Goal: Task Accomplishment & Management: Manage account settings

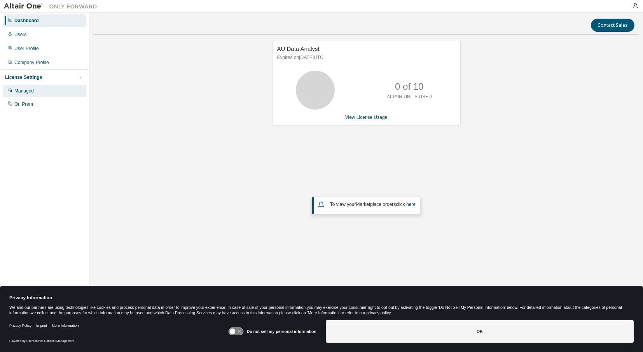
click at [32, 88] on div "Managed" at bounding box center [23, 91] width 19 height 6
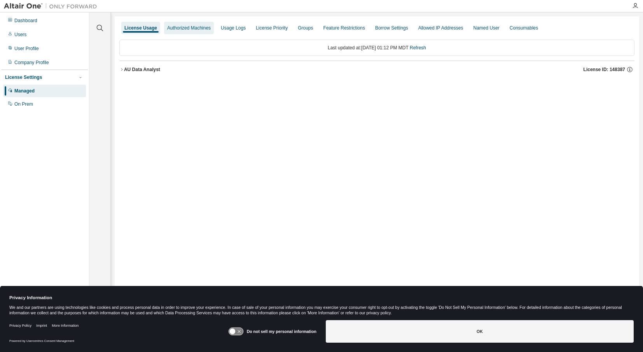
click at [181, 31] on div "Authorized Machines" at bounding box center [189, 28] width 50 height 12
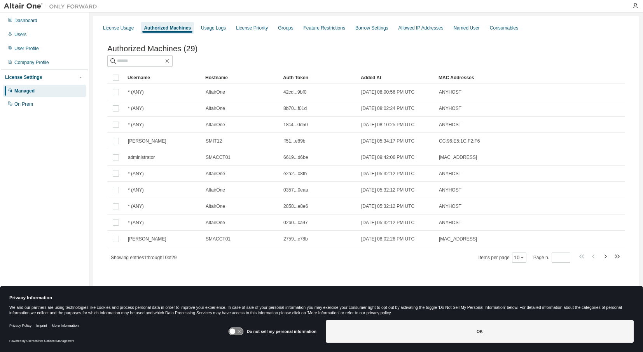
click at [138, 26] on div "License Usage Authorized Machines Usage Logs License Priority Groups Feature Re…" at bounding box center [366, 28] width 536 height 14
click at [138, 22] on div "License Usage Authorized Machines Usage Logs License Priority Groups Feature Re…" at bounding box center [366, 28] width 536 height 14
click at [22, 105] on div "On Prem" at bounding box center [23, 104] width 19 height 6
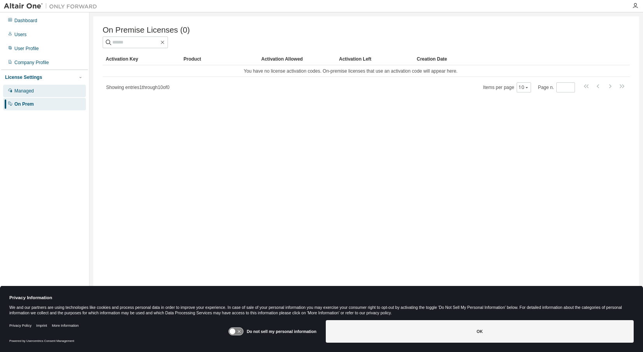
click at [32, 92] on div "Managed" at bounding box center [23, 91] width 19 height 6
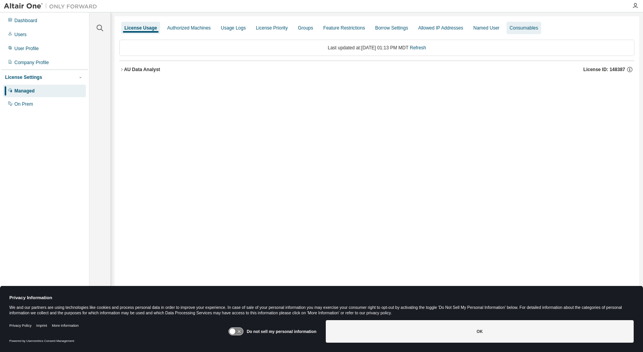
click at [523, 29] on div "Consumables" at bounding box center [523, 28] width 28 height 6
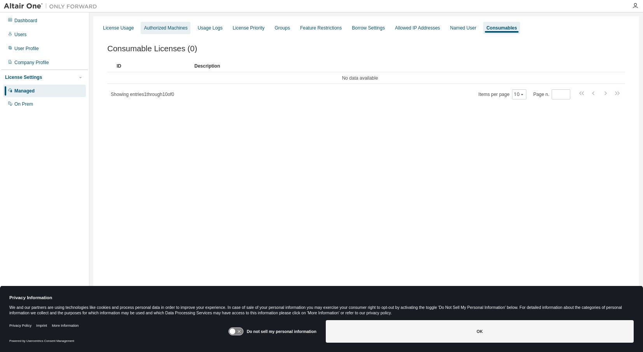
click at [156, 28] on div "Authorized Machines" at bounding box center [166, 28] width 44 height 6
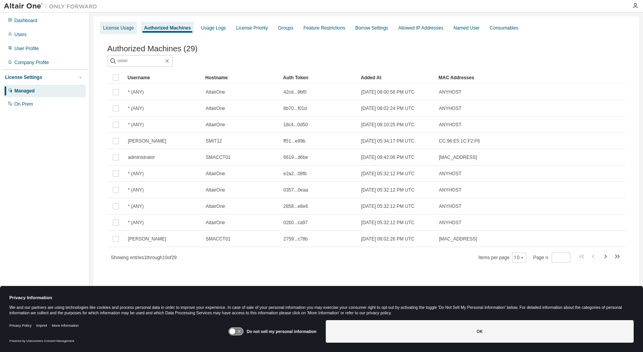
click at [120, 29] on div "License Usage" at bounding box center [118, 28] width 31 height 6
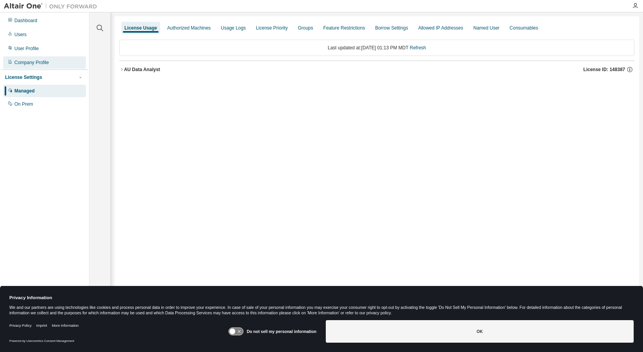
click at [29, 63] on div "Company Profile" at bounding box center [31, 62] width 35 height 6
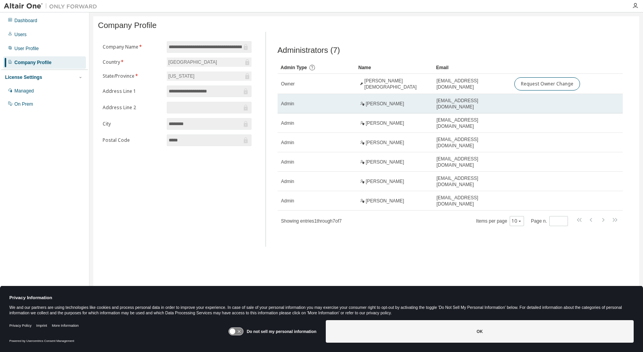
click at [380, 107] on span "[PERSON_NAME]" at bounding box center [385, 104] width 38 height 6
drag, startPoint x: 370, startPoint y: 107, endPoint x: 339, endPoint y: 104, distance: 30.9
click at [339, 104] on td "Admin" at bounding box center [316, 103] width 78 height 19
click at [303, 105] on div "Admin" at bounding box center [316, 104] width 71 height 6
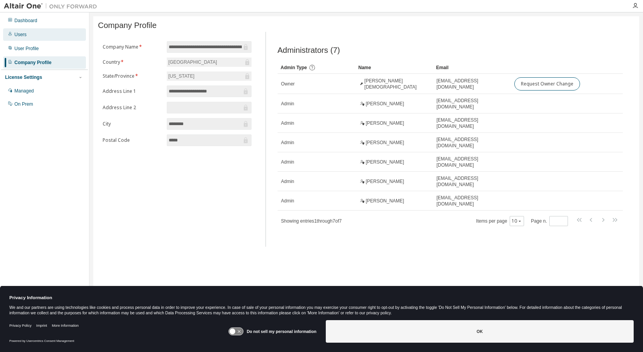
click at [17, 35] on div "Users" at bounding box center [20, 34] width 12 height 6
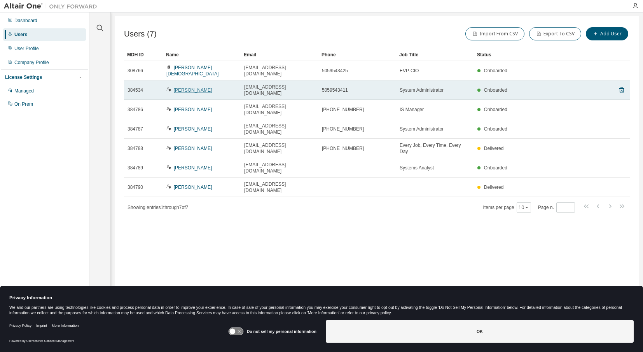
click at [195, 87] on link "[PERSON_NAME]" at bounding box center [193, 89] width 38 height 5
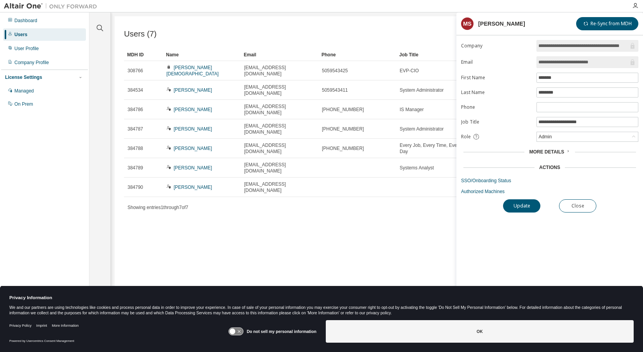
click at [565, 151] on icon at bounding box center [567, 151] width 5 height 5
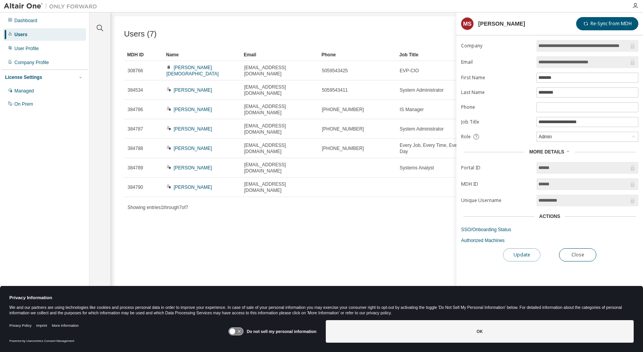
click at [520, 251] on button "Update" at bounding box center [521, 254] width 37 height 13
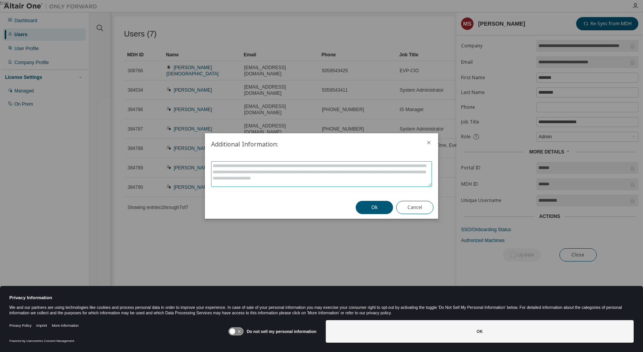
click at [378, 172] on textarea at bounding box center [321, 174] width 220 height 25
click at [411, 208] on button "Cancel" at bounding box center [414, 207] width 37 height 13
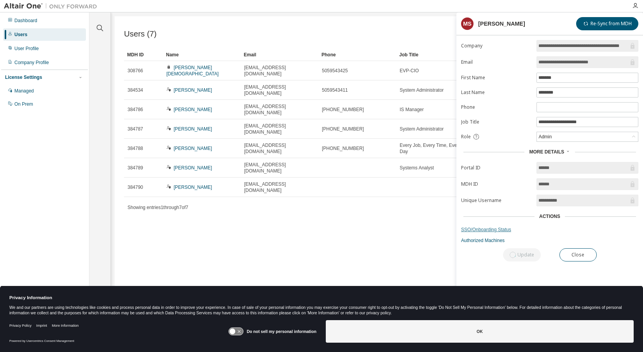
click at [485, 227] on link "SSO/Onboarding Status" at bounding box center [549, 230] width 177 height 6
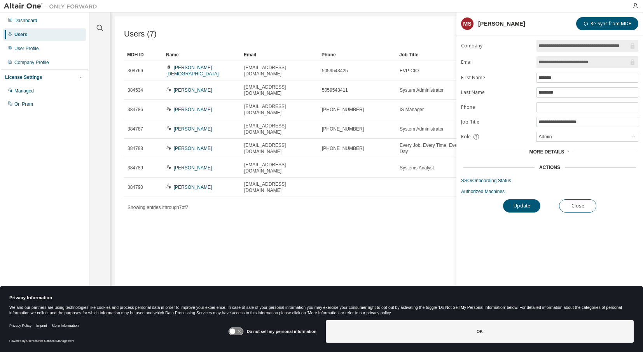
click at [567, 150] on icon at bounding box center [567, 151] width 1 height 2
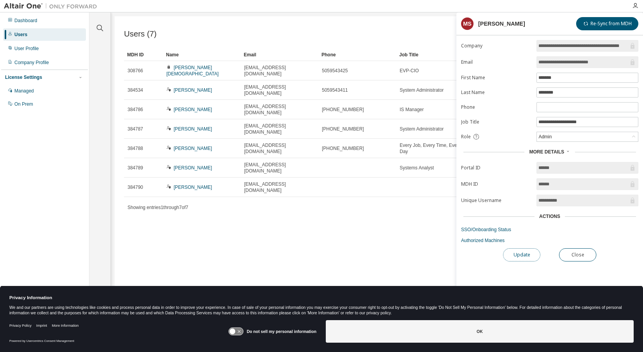
click at [512, 252] on button "Update" at bounding box center [521, 254] width 37 height 13
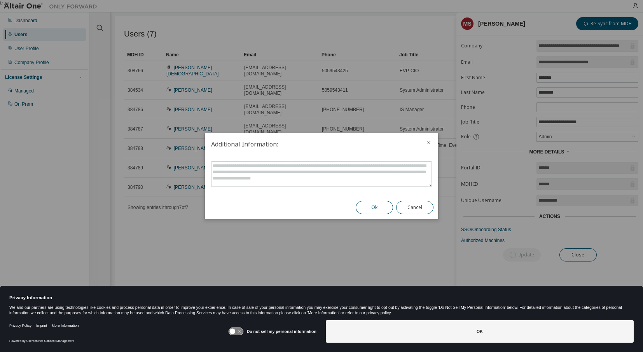
click at [378, 208] on button "Ok" at bounding box center [374, 207] width 37 height 13
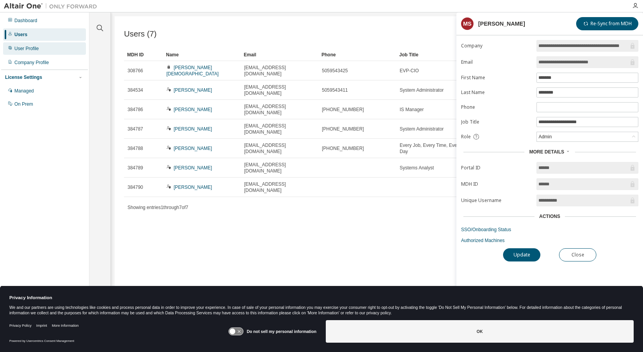
click at [21, 49] on div "User Profile" at bounding box center [26, 48] width 24 height 6
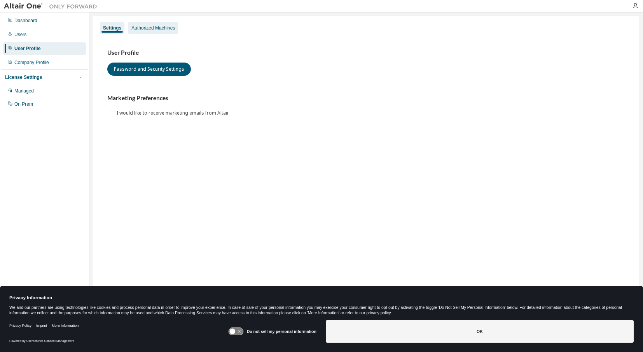
click at [146, 30] on div "Authorized Machines" at bounding box center [153, 28] width 44 height 6
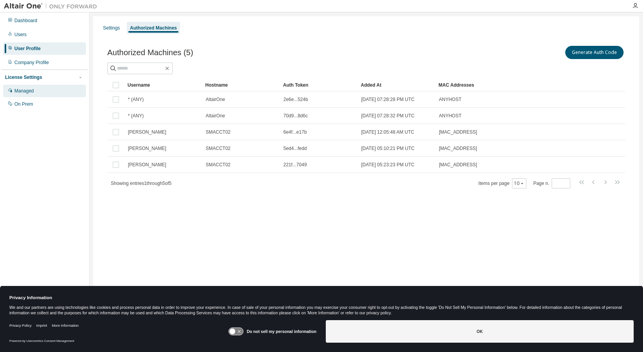
click at [27, 89] on div "Managed" at bounding box center [23, 91] width 19 height 6
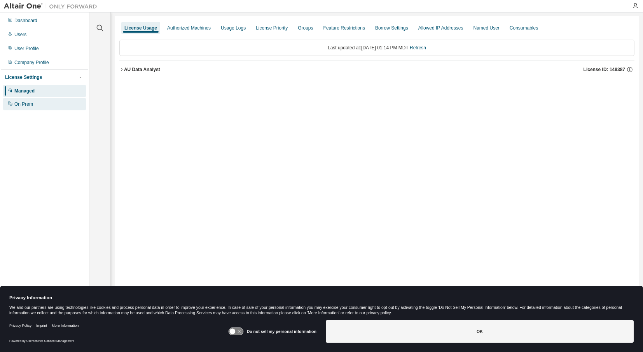
click at [25, 101] on div "On Prem" at bounding box center [23, 104] width 19 height 6
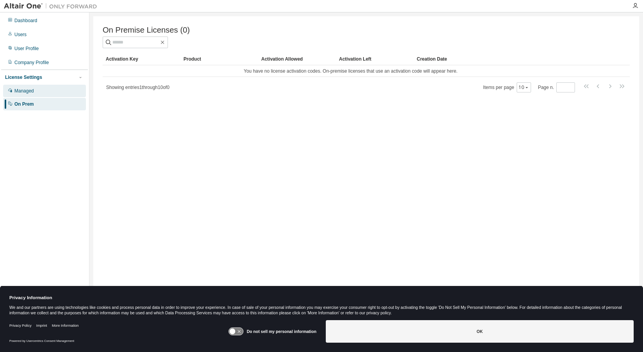
click at [37, 89] on div "Managed" at bounding box center [44, 91] width 83 height 12
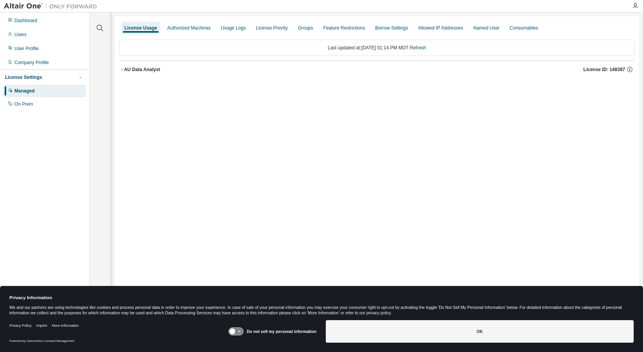
click at [631, 4] on div at bounding box center [635, 6] width 16 height 6
click at [180, 22] on div "Authorized Machines" at bounding box center [189, 28] width 50 height 12
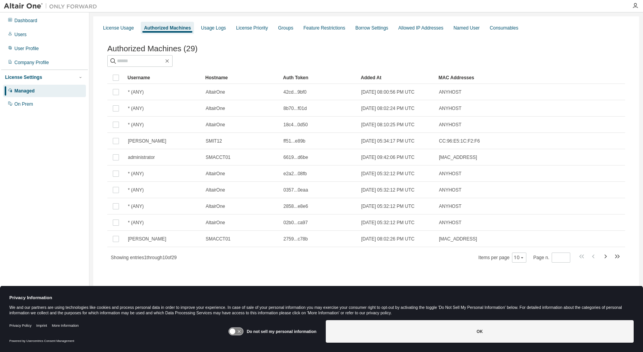
click at [180, 26] on div "Authorized Machines" at bounding box center [167, 28] width 47 height 6
click at [223, 24] on div "Usage Logs" at bounding box center [213, 28] width 31 height 12
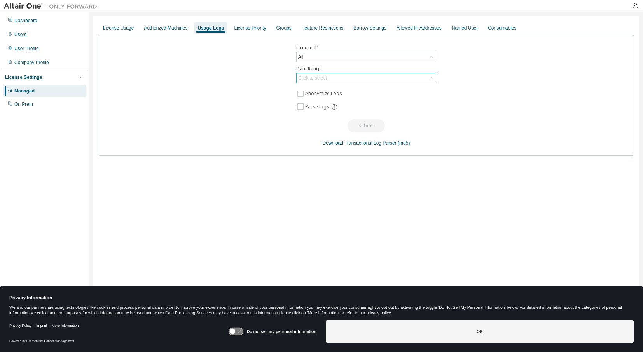
click at [389, 78] on div "Click to select" at bounding box center [365, 77] width 139 height 9
click at [342, 100] on li "Last 30 days" at bounding box center [366, 100] width 138 height 10
click at [375, 124] on button "Submit" at bounding box center [365, 125] width 37 height 13
click at [255, 28] on div "License Priority" at bounding box center [250, 28] width 32 height 6
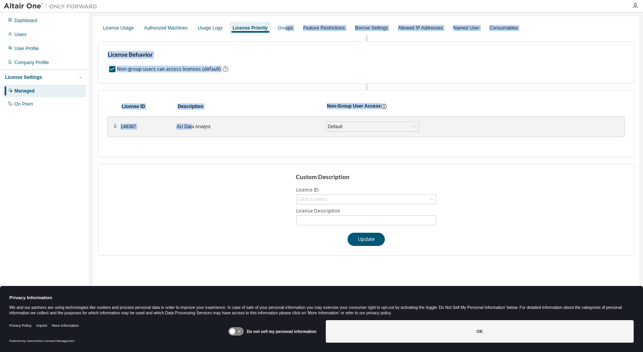
drag, startPoint x: 288, startPoint y: 29, endPoint x: 173, endPoint y: 127, distance: 150.7
click at [173, 127] on div "License Usage Authorized Machines Usage Logs License Priority Groups Feature Re…" at bounding box center [366, 170] width 546 height 309
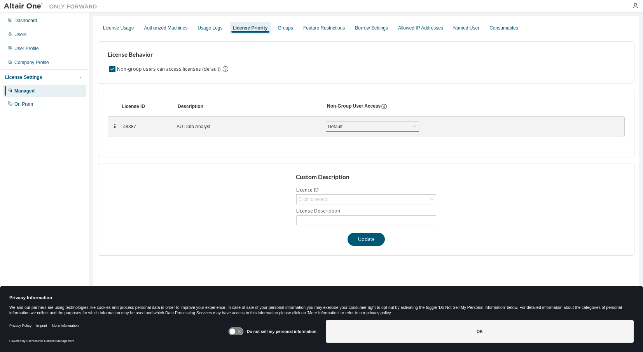
click at [338, 122] on div "Default" at bounding box center [334, 126] width 17 height 9
click at [338, 117] on div "⠿ 148387 AU Data Analyst Default Default True False Save" at bounding box center [366, 126] width 517 height 21
click at [281, 32] on div "Groups" at bounding box center [285, 28] width 21 height 12
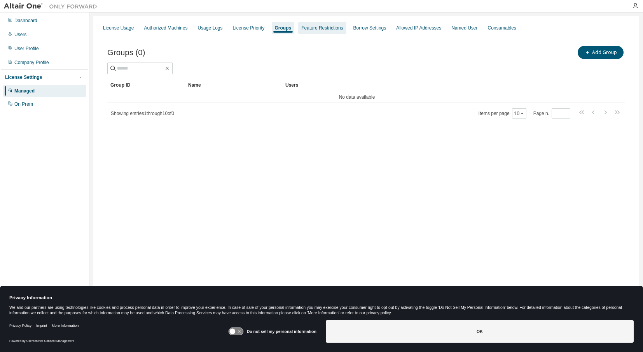
click at [316, 27] on div "Feature Restrictions" at bounding box center [322, 28] width 42 height 6
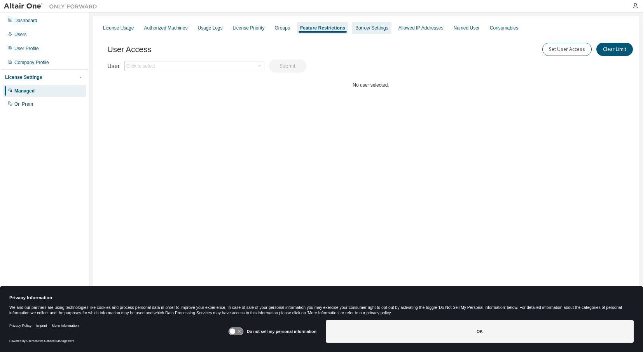
click at [366, 29] on div "Borrow Settings" at bounding box center [371, 28] width 33 height 6
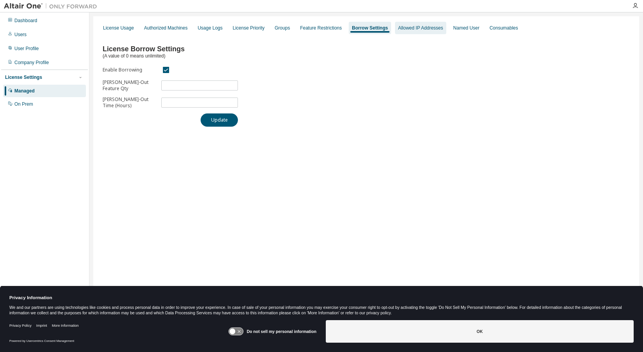
click at [417, 29] on div "Allowed IP Addresses" at bounding box center [420, 28] width 45 height 6
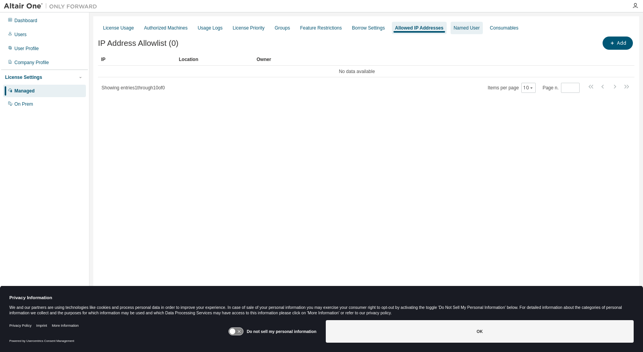
click at [463, 26] on div "Named User" at bounding box center [466, 28] width 26 height 6
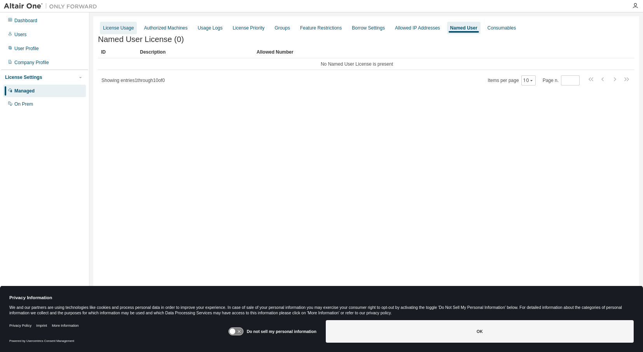
click at [132, 32] on div "License Usage" at bounding box center [118, 28] width 37 height 12
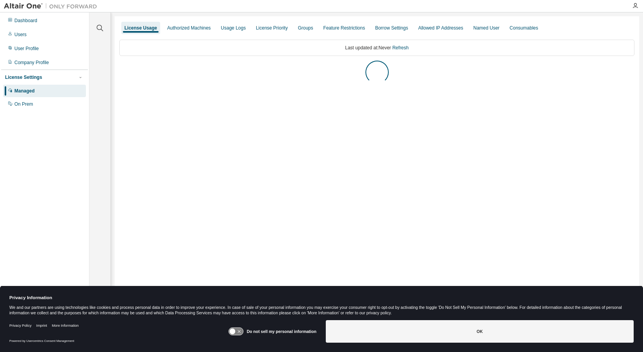
click at [125, 27] on div "License Usage" at bounding box center [140, 28] width 33 height 6
click at [629, 68] on icon "button" at bounding box center [629, 69] width 7 height 7
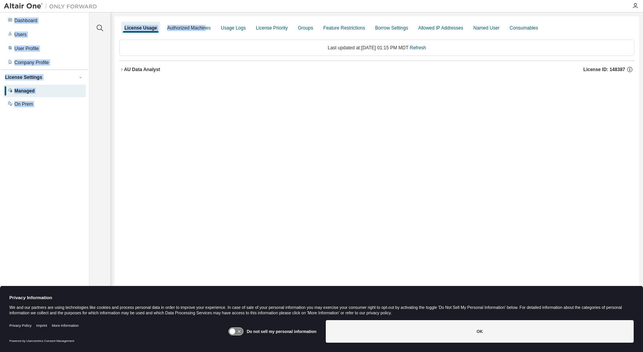
drag, startPoint x: 225, startPoint y: 21, endPoint x: 243, endPoint y: 1, distance: 26.9
click at [207, 28] on div "Authorized Machines" at bounding box center [189, 28] width 44 height 6
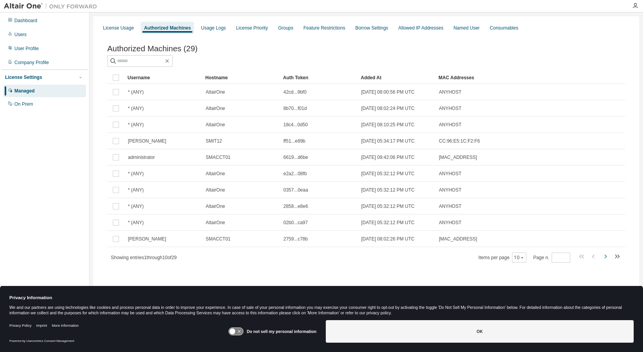
click at [604, 258] on icon "button" at bounding box center [605, 256] width 2 height 4
drag, startPoint x: 604, startPoint y: 260, endPoint x: 641, endPoint y: 248, distance: 38.9
click at [604, 258] on icon "button" at bounding box center [605, 256] width 2 height 4
type input "*"
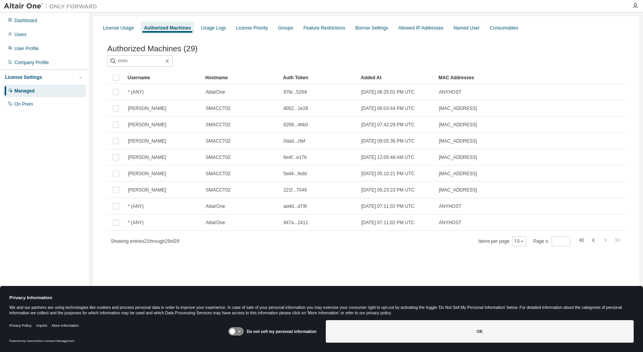
click at [241, 332] on icon at bounding box center [238, 331] width 3 height 3
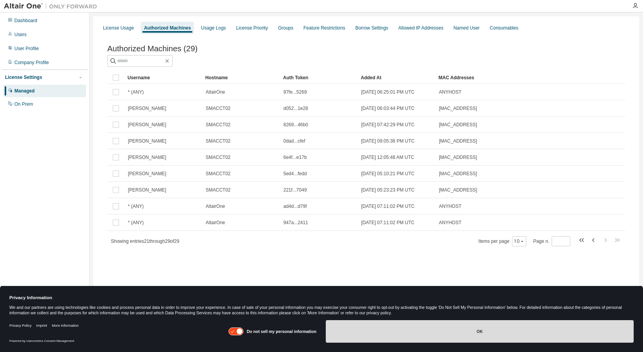
click at [424, 337] on button "OK" at bounding box center [480, 331] width 308 height 23
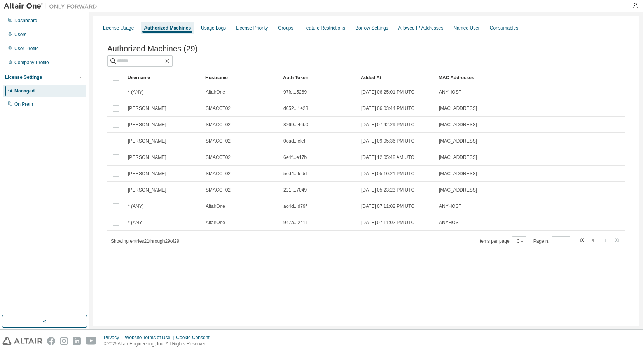
click at [372, 287] on div "License Usage Authorized Machines Usage Logs License Priority Groups Feature Re…" at bounding box center [366, 170] width 546 height 309
click at [126, 29] on div "License Usage" at bounding box center [118, 28] width 31 height 6
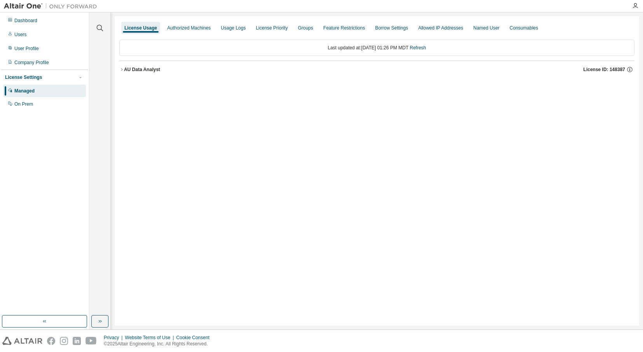
click at [124, 69] on icon "button" at bounding box center [121, 69] width 5 height 5
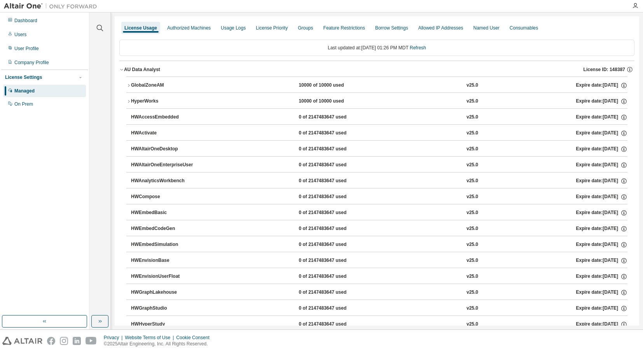
click at [128, 85] on icon "button" at bounding box center [128, 85] width 5 height 5
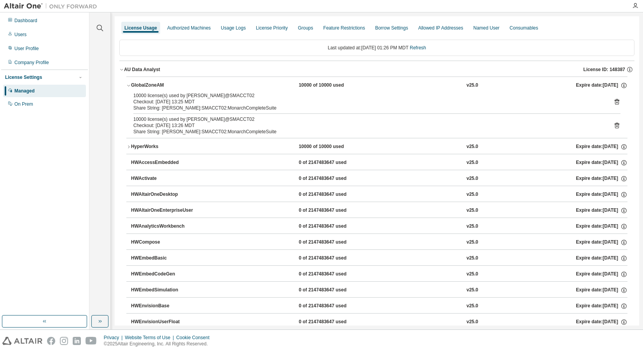
click at [128, 148] on icon "button" at bounding box center [129, 146] width 2 height 3
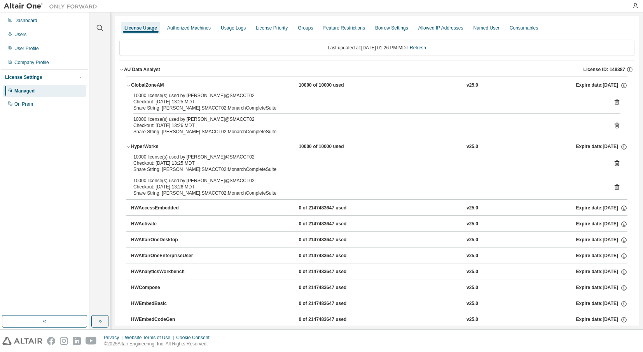
click at [617, 103] on div "10000 license(s) used by krysty williams@SMACCT02 Checkout: 2025-08-14 13:25 MD…" at bounding box center [376, 114] width 501 height 45
click at [615, 103] on icon at bounding box center [616, 102] width 5 height 6
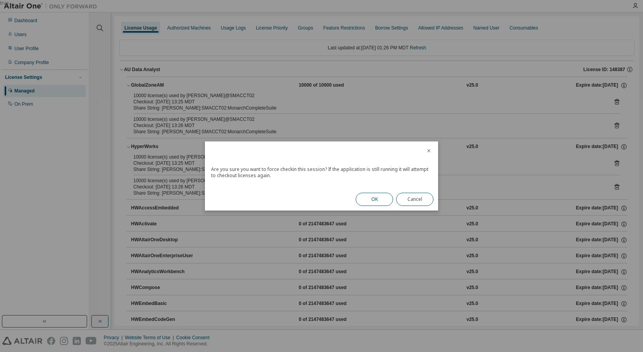
click at [374, 200] on button "OK" at bounding box center [374, 199] width 37 height 13
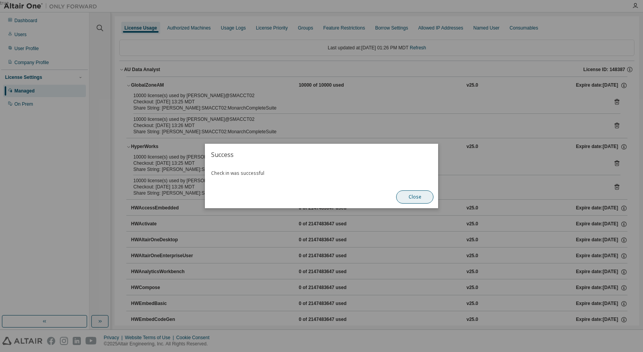
click at [409, 201] on button "Close" at bounding box center [414, 196] width 37 height 13
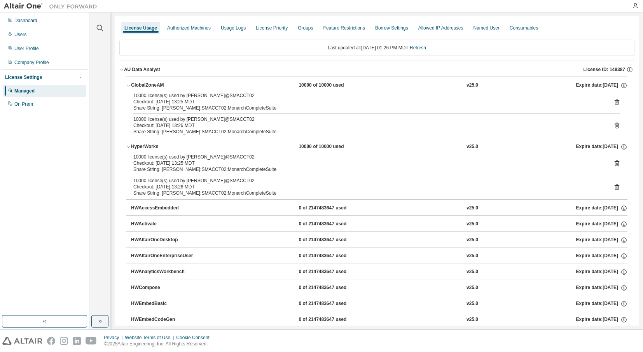
click at [411, 197] on div "10000 license(s) used by krysty williams@SMACCT02 Checkout: 2025-08-14 13:25 MD…" at bounding box center [376, 176] width 501 height 45
click at [613, 125] on icon at bounding box center [616, 125] width 7 height 7
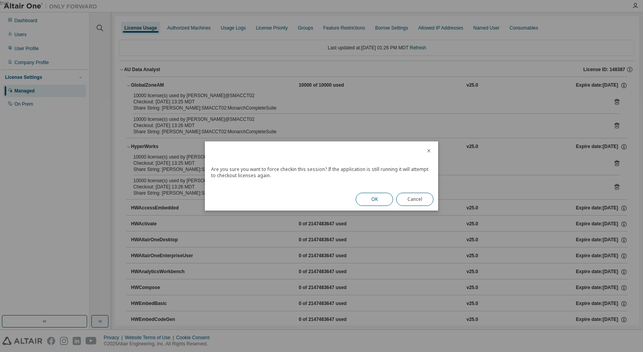
click at [379, 204] on button "OK" at bounding box center [374, 199] width 37 height 13
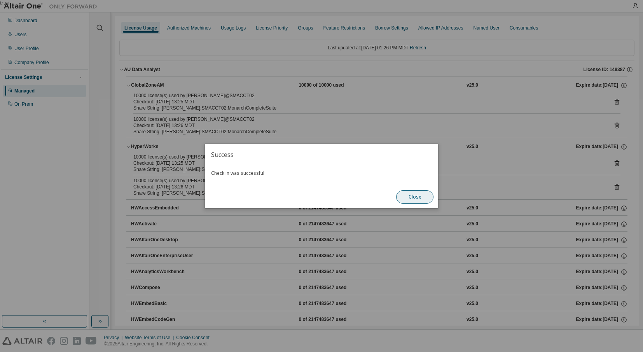
click at [414, 196] on button "Close" at bounding box center [414, 196] width 37 height 13
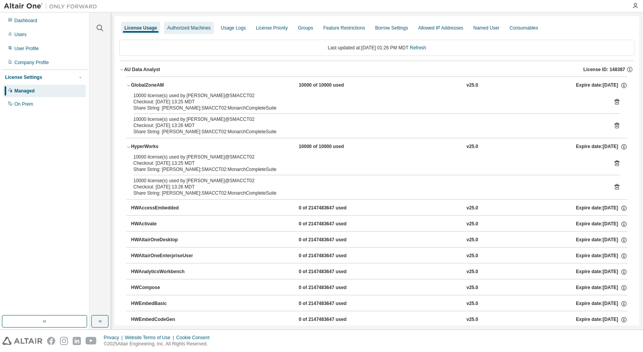
click at [178, 27] on div "Authorized Machines" at bounding box center [189, 28] width 44 height 6
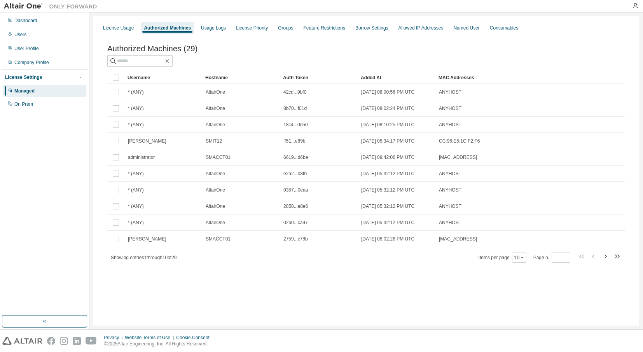
click at [146, 29] on div "Authorized Machines" at bounding box center [167, 28] width 47 height 6
click at [134, 31] on div "License Usage" at bounding box center [118, 28] width 37 height 12
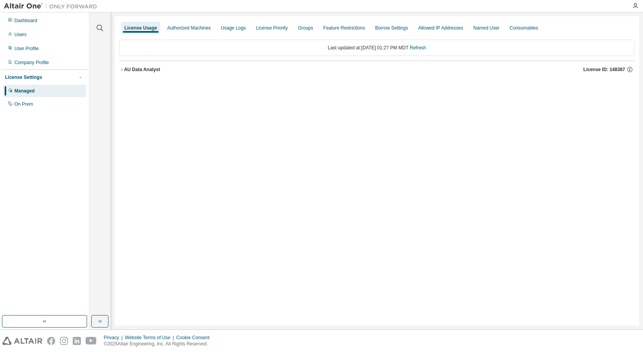
click at [124, 69] on button "AU Data Analyst License ID: 148387" at bounding box center [376, 69] width 515 height 17
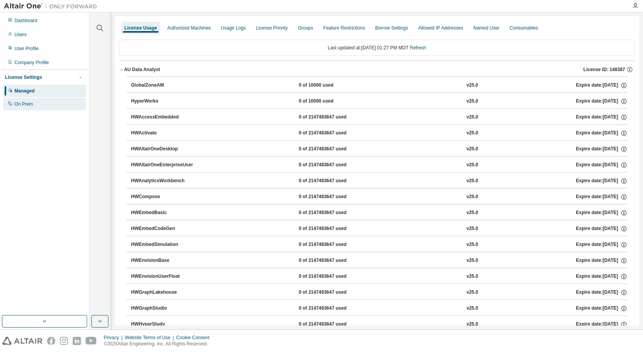
click at [23, 103] on div "On Prem" at bounding box center [23, 104] width 19 height 6
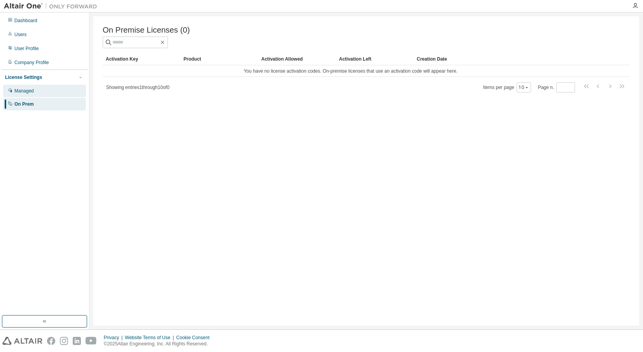
click at [24, 93] on div "Managed" at bounding box center [23, 91] width 19 height 6
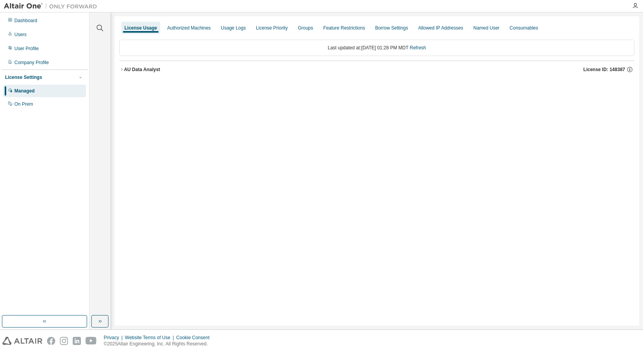
click at [123, 69] on icon "button" at bounding box center [121, 69] width 5 height 5
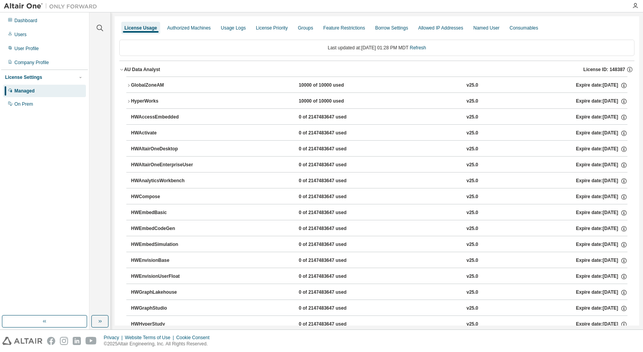
click at [150, 87] on div "GlobalZoneAM" at bounding box center [166, 85] width 70 height 7
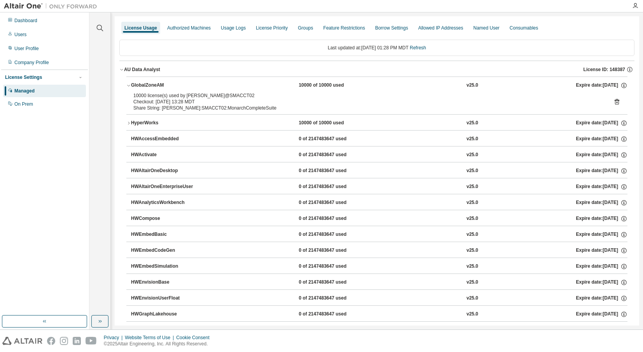
click at [614, 101] on icon at bounding box center [616, 102] width 5 height 6
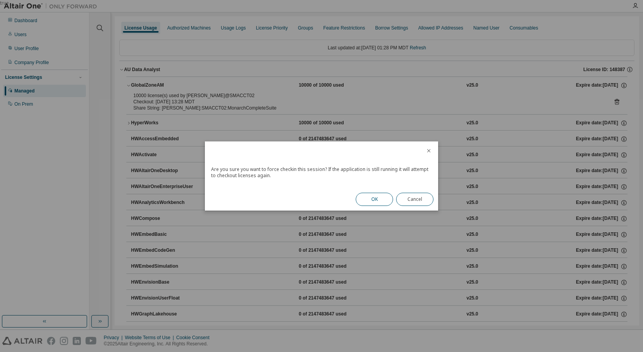
click at [368, 201] on button "OK" at bounding box center [374, 199] width 37 height 13
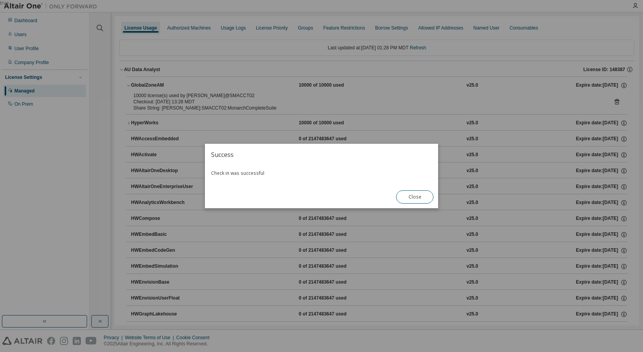
click at [410, 207] on div "Close" at bounding box center [414, 197] width 47 height 23
click at [411, 198] on button "Close" at bounding box center [414, 196] width 37 height 13
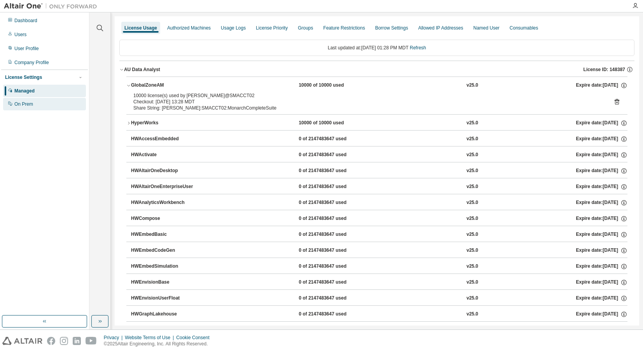
click at [17, 104] on div "On Prem" at bounding box center [23, 104] width 19 height 6
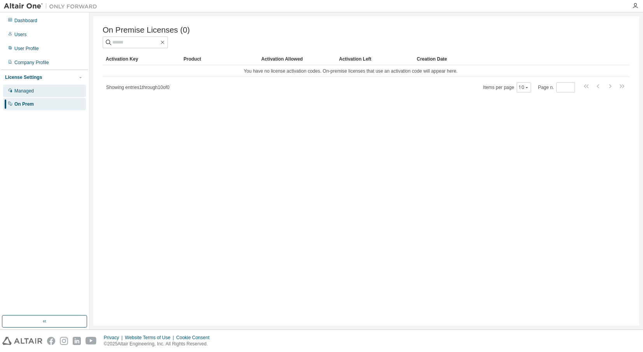
click at [24, 92] on div "Managed" at bounding box center [23, 91] width 19 height 6
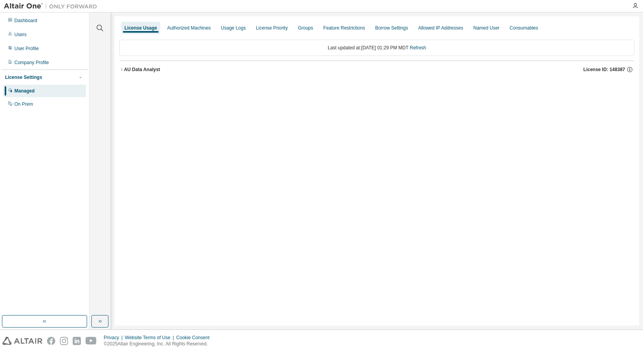
click at [120, 68] on icon "button" at bounding box center [121, 69] width 5 height 5
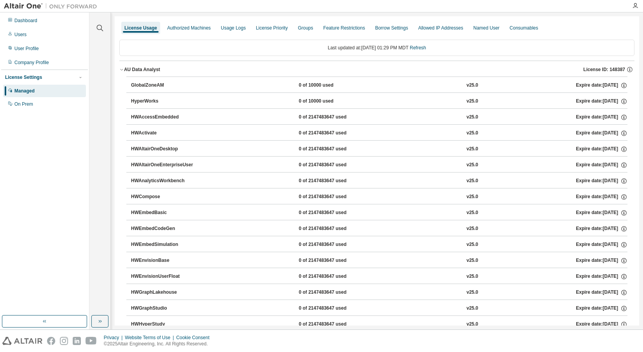
click at [20, 80] on div "License Settings" at bounding box center [23, 77] width 37 height 6
click at [28, 76] on div "License Settings" at bounding box center [23, 77] width 37 height 6
click at [26, 63] on div "Company Profile" at bounding box center [31, 62] width 35 height 6
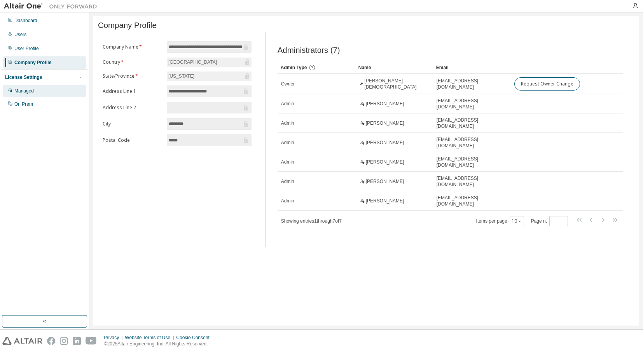
click at [24, 89] on div "Managed" at bounding box center [23, 91] width 19 height 6
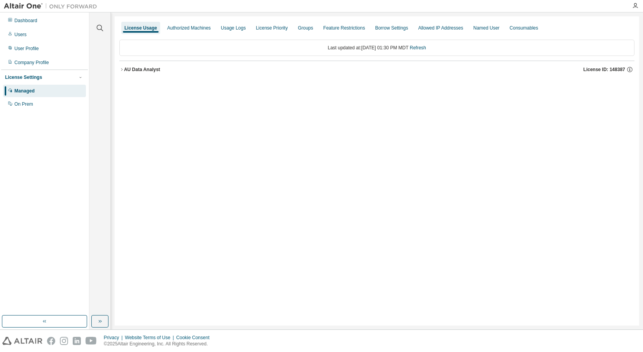
click at [120, 69] on icon "button" at bounding box center [121, 69] width 5 height 5
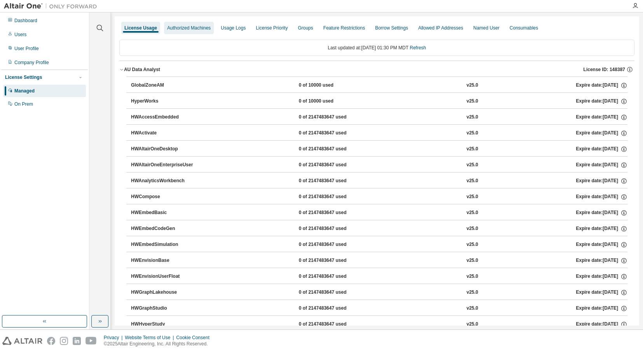
click at [196, 29] on div "Authorized Machines" at bounding box center [189, 28] width 44 height 6
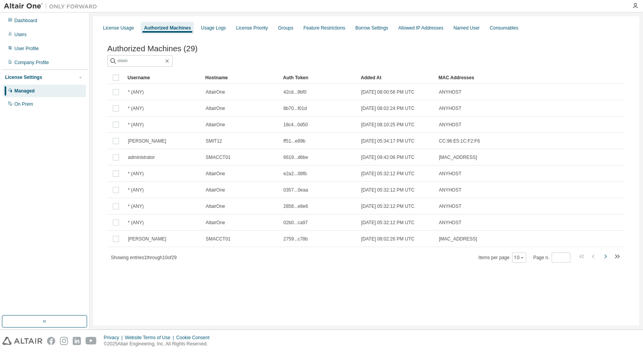
click at [602, 260] on icon "button" at bounding box center [604, 256] width 9 height 9
click at [604, 259] on icon "button" at bounding box center [604, 256] width 9 height 9
type input "*"
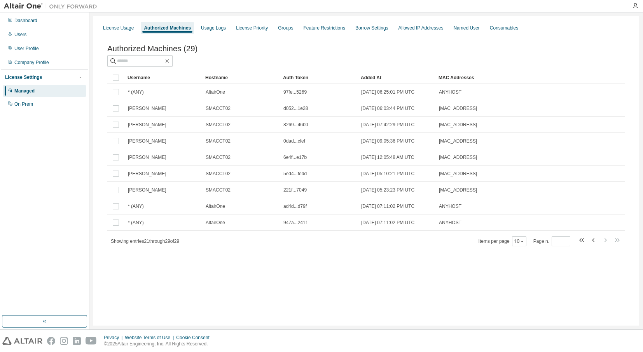
click at [604, 259] on div "Authorized Machines (29) Clear Load Save Save As Field Operator Value Select fi…" at bounding box center [366, 151] width 536 height 232
click at [20, 49] on div "User Profile" at bounding box center [26, 48] width 24 height 6
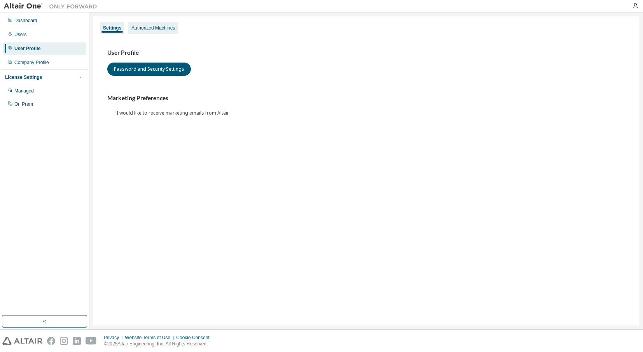
click at [173, 25] on div "Authorized Machines" at bounding box center [153, 28] width 44 height 6
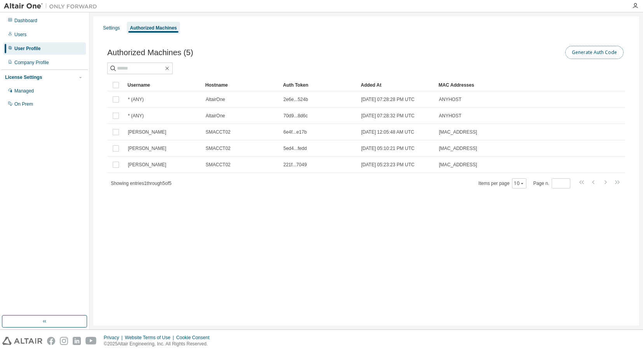
click at [573, 55] on button "Generate Auth Code" at bounding box center [594, 52] width 58 height 13
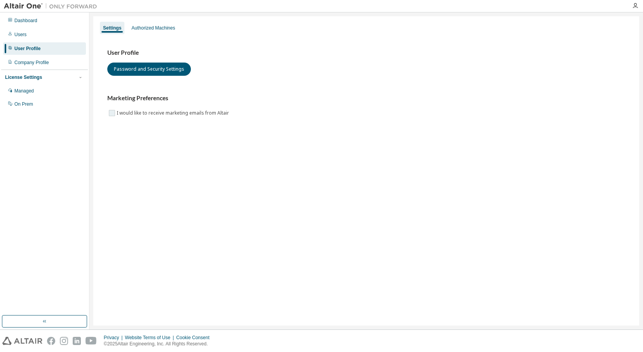
click at [117, 117] on label "I would like to receive marketing emails from Altair" at bounding box center [174, 112] width 114 height 9
drag, startPoint x: 117, startPoint y: 117, endPoint x: 82, endPoint y: 131, distance: 38.5
click at [91, 132] on div "Settings Authorized Machines User Profile Password and Security Settings Market…" at bounding box center [365, 170] width 553 height 317
click at [147, 25] on div "Authorized Machines" at bounding box center [153, 28] width 44 height 6
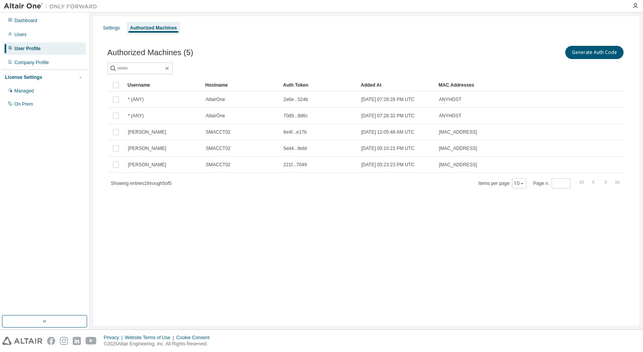
click at [128, 29] on div "Authorized Machines" at bounding box center [153, 28] width 53 height 12
click at [112, 26] on div "Settings" at bounding box center [111, 28] width 17 height 6
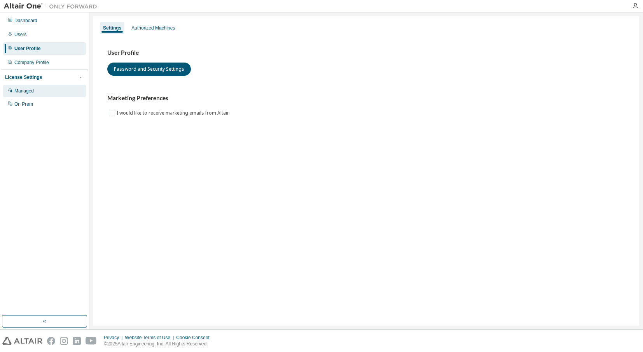
click at [26, 92] on div "Managed" at bounding box center [23, 91] width 19 height 6
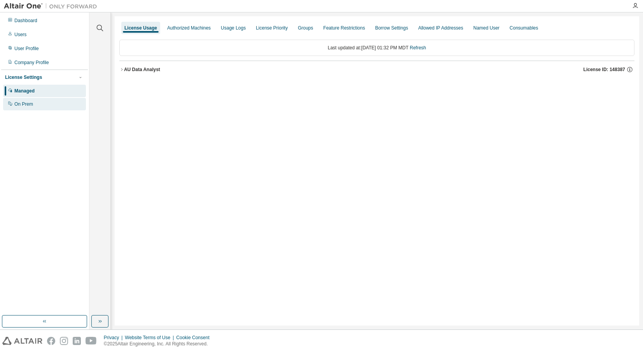
click at [23, 105] on div "On Prem" at bounding box center [23, 104] width 19 height 6
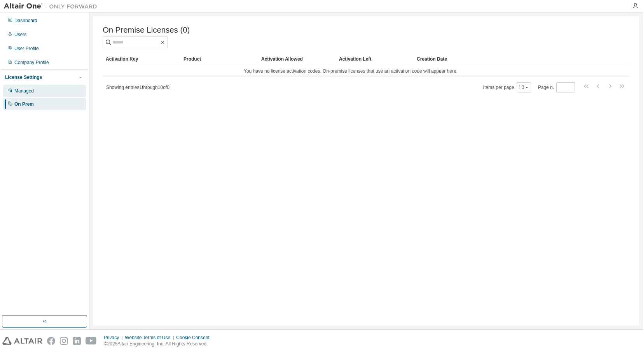
click at [22, 90] on div "Managed" at bounding box center [23, 91] width 19 height 6
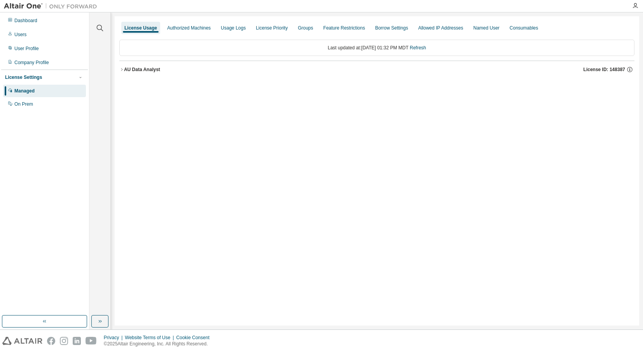
click at [102, 70] on div "Clear all Collapse on share string Yes No Only used licenses Yes No Only my usa…" at bounding box center [100, 164] width 19 height 301
click at [106, 70] on div "Clear all Collapse on share string Yes No Only used licenses Yes No Only my usa…" at bounding box center [100, 164] width 19 height 301
click at [116, 69] on div "License Usage Authorized Machines Usage Logs License Priority Groups Feature Re…" at bounding box center [377, 170] width 524 height 309
click at [118, 70] on div "License Usage Authorized Machines Usage Logs License Priority Groups Feature Re…" at bounding box center [377, 170] width 524 height 309
click at [120, 70] on icon "button" at bounding box center [121, 69] width 5 height 5
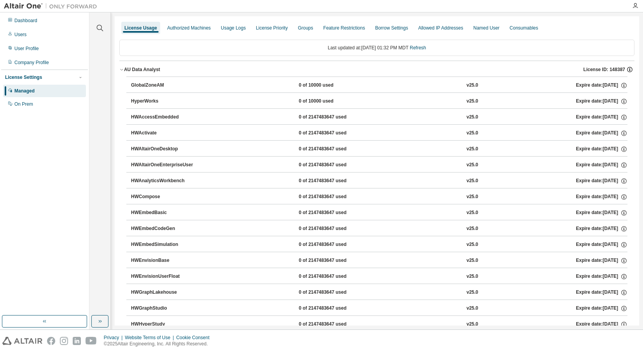
click at [626, 70] on icon "button" at bounding box center [629, 69] width 7 height 7
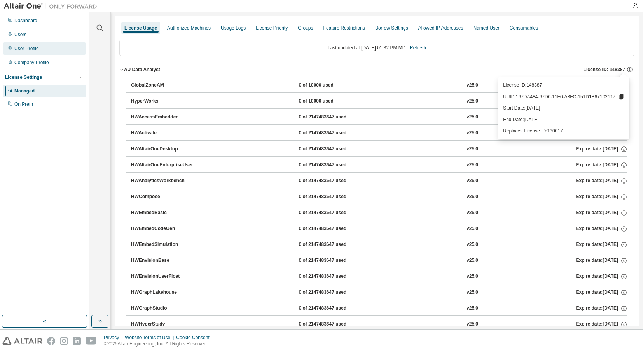
click at [23, 51] on div "User Profile" at bounding box center [26, 48] width 24 height 6
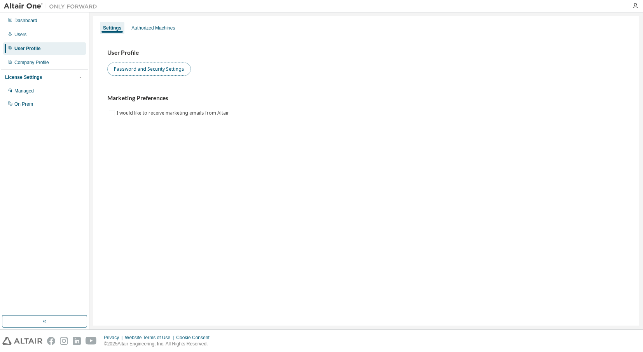
click at [137, 73] on button "Password and Security Settings" at bounding box center [149, 69] width 84 height 13
click at [27, 62] on div "Company Profile" at bounding box center [31, 62] width 35 height 6
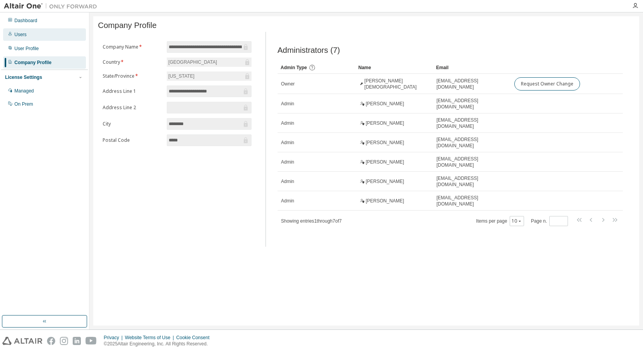
click at [21, 39] on div "Users" at bounding box center [44, 34] width 83 height 12
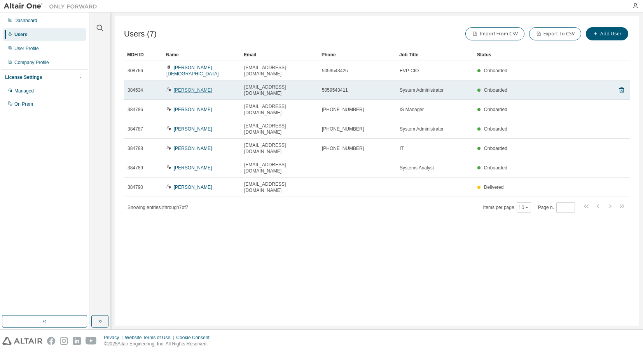
click at [204, 87] on link "[PERSON_NAME]" at bounding box center [193, 89] width 38 height 5
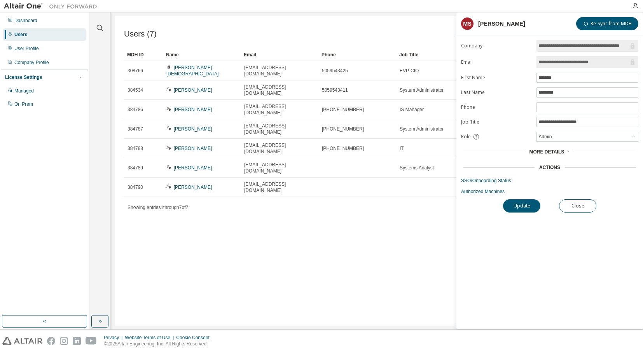
drag, startPoint x: 275, startPoint y: 185, endPoint x: 322, endPoint y: 178, distance: 47.5
click at [277, 185] on div "Users (7) Import From CSV Export To CSV Add User Clear Load Save Save As Field …" at bounding box center [377, 170] width 524 height 309
click at [578, 207] on button "Close" at bounding box center [577, 205] width 37 height 13
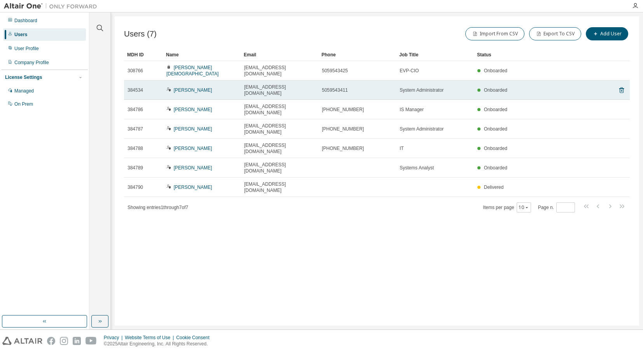
click at [554, 87] on div "Onboarded" at bounding box center [533, 90] width 112 height 6
click at [413, 87] on span "System Administrator" at bounding box center [421, 90] width 44 height 6
click at [178, 87] on link "[PERSON_NAME]" at bounding box center [193, 89] width 38 height 5
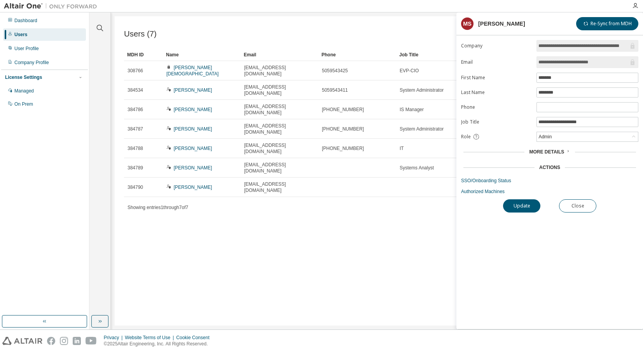
click at [554, 168] on div "Actions" at bounding box center [549, 167] width 21 height 6
click at [561, 155] on div "More Details" at bounding box center [549, 151] width 177 height 11
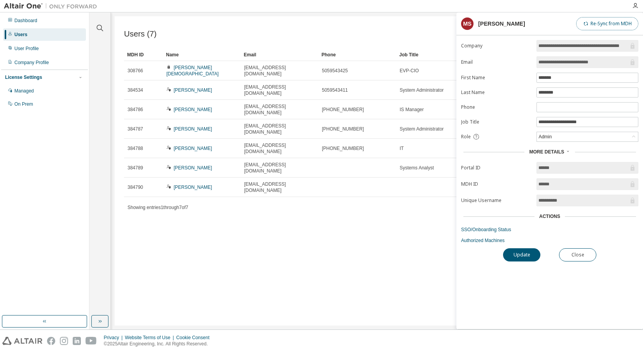
click at [608, 19] on button "Re-Sync from MDH" at bounding box center [607, 23] width 62 height 13
click at [577, 258] on button "Close" at bounding box center [577, 254] width 37 height 13
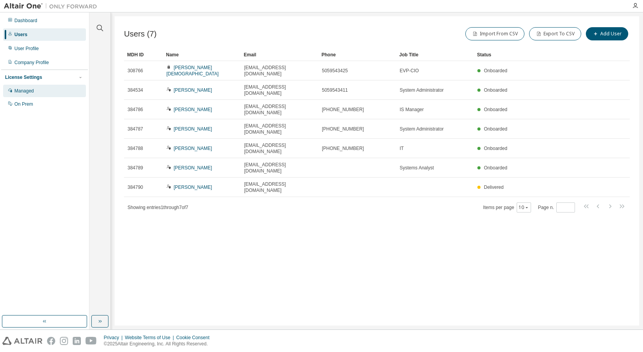
click at [34, 93] on div "Managed" at bounding box center [23, 91] width 19 height 6
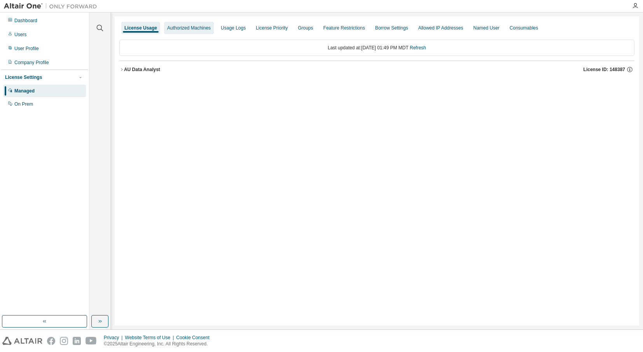
click at [191, 26] on div "Authorized Machines" at bounding box center [189, 28] width 44 height 6
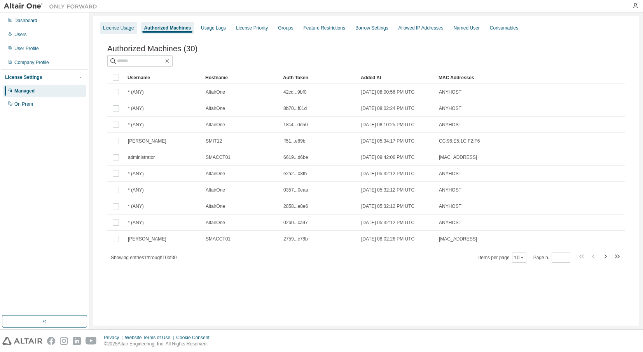
click at [122, 29] on div "License Usage" at bounding box center [118, 28] width 31 height 6
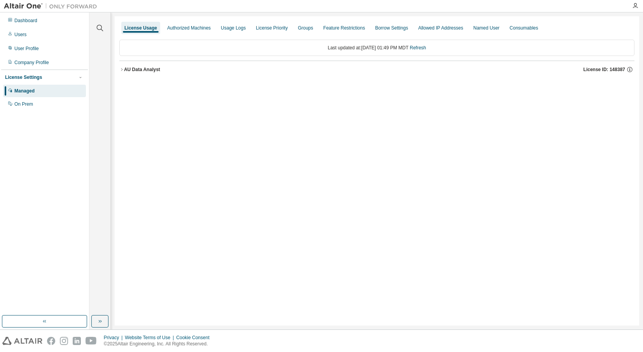
click at [120, 71] on icon "button" at bounding box center [121, 69] width 5 height 5
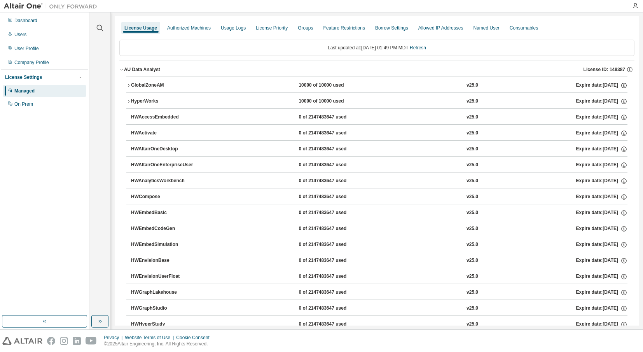
click at [621, 86] on icon "button" at bounding box center [623, 85] width 7 height 7
click at [621, 100] on icon "button" at bounding box center [623, 101] width 5 height 5
click at [620, 85] on icon "button" at bounding box center [623, 85] width 7 height 7
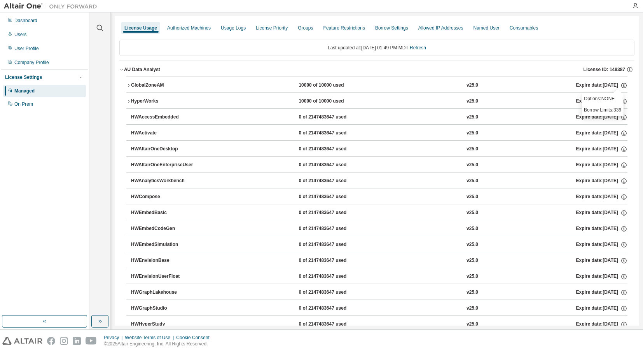
click at [620, 85] on icon "button" at bounding box center [623, 85] width 7 height 7
click at [621, 99] on icon "button" at bounding box center [623, 101] width 5 height 5
click at [621, 115] on icon "button" at bounding box center [623, 117] width 5 height 5
click at [619, 82] on button "GlobalZoneAM 10000 of 10000 used v25.0 Expire date: [DATE]" at bounding box center [376, 85] width 501 height 17
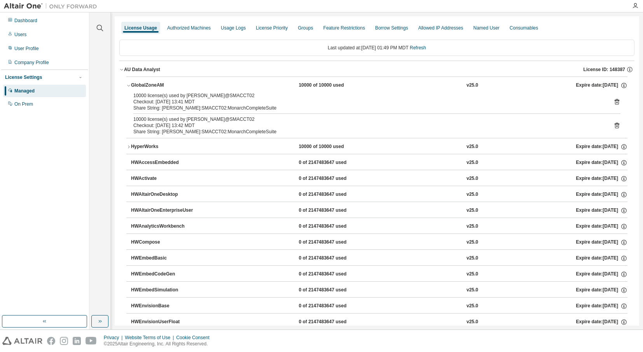
click at [614, 101] on icon at bounding box center [616, 102] width 5 height 6
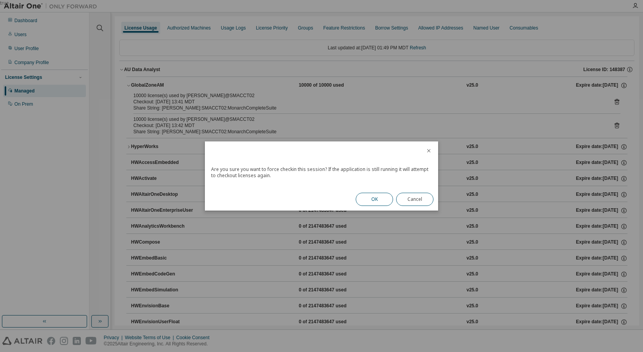
click at [364, 199] on button "OK" at bounding box center [374, 199] width 37 height 13
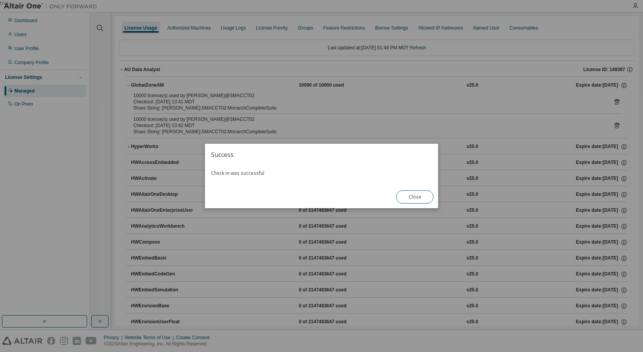
click at [417, 189] on div "Close" at bounding box center [414, 197] width 47 height 23
click at [420, 197] on button "Close" at bounding box center [414, 196] width 37 height 13
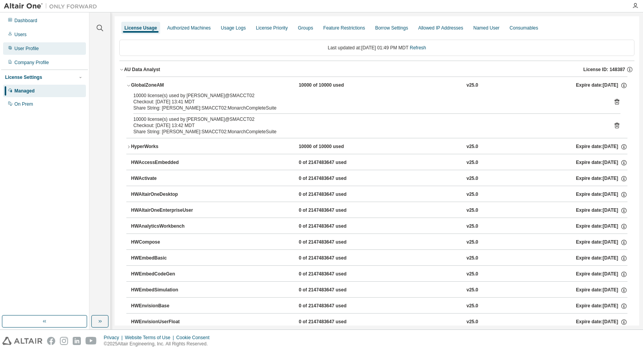
click at [24, 47] on div "User Profile" at bounding box center [26, 48] width 24 height 6
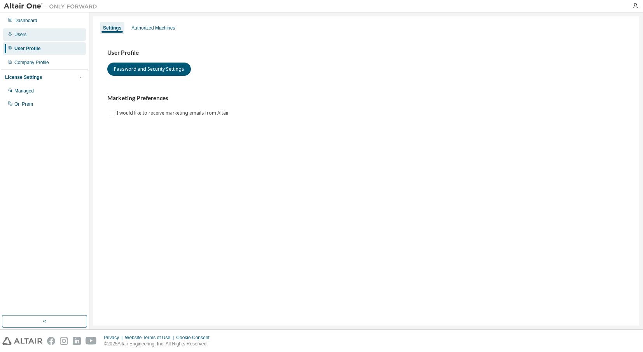
click at [21, 35] on div "Users" at bounding box center [20, 34] width 12 height 6
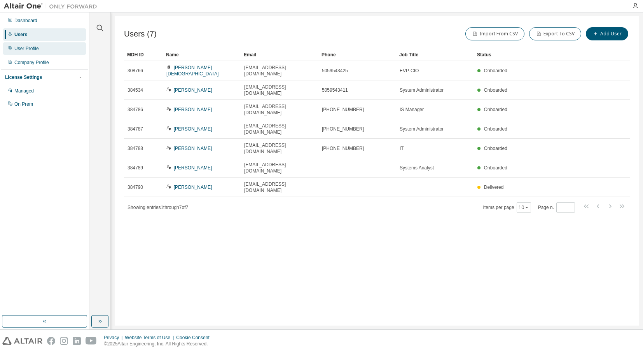
click at [28, 47] on div "User Profile" at bounding box center [26, 48] width 24 height 6
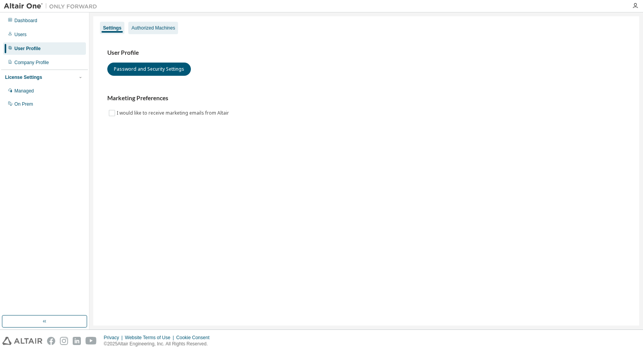
click at [155, 30] on div "Authorized Machines" at bounding box center [153, 28] width 44 height 6
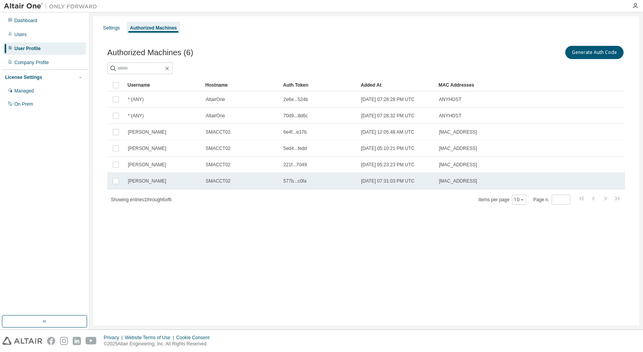
click at [452, 179] on span "[MAC_ADDRESS]" at bounding box center [458, 181] width 38 height 6
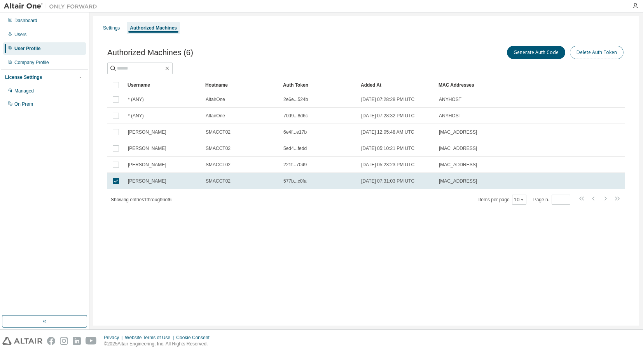
click at [596, 56] on button "Delete Auth Token" at bounding box center [597, 52] width 54 height 13
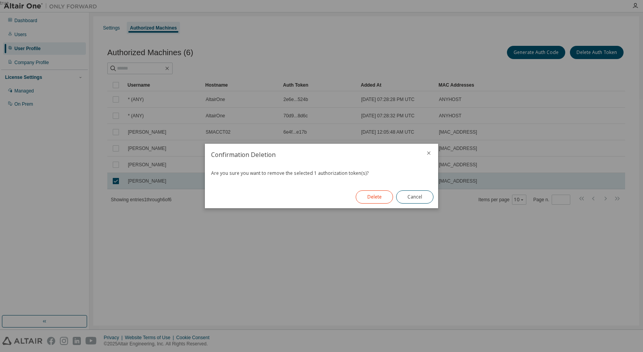
click at [368, 197] on button "Delete" at bounding box center [374, 196] width 37 height 13
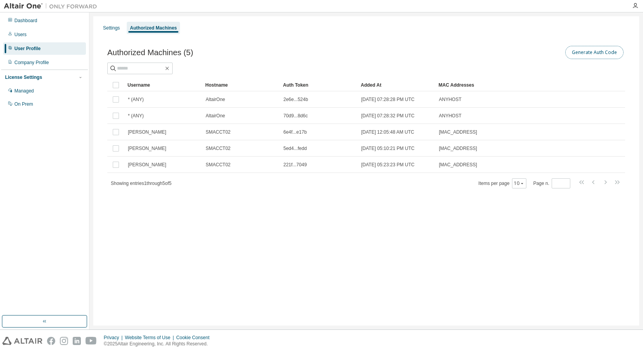
click at [601, 51] on button "Generate Auth Code" at bounding box center [594, 52] width 58 height 13
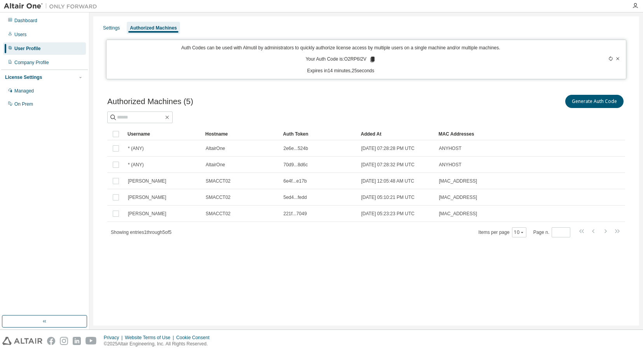
click at [20, 52] on div "User Profile" at bounding box center [44, 48] width 83 height 12
click at [21, 42] on div "Dashboard Users User Profile Company Profile License Settings Managed On Prem" at bounding box center [44, 63] width 87 height 98
click at [26, 33] on div "Users" at bounding box center [20, 34] width 12 height 6
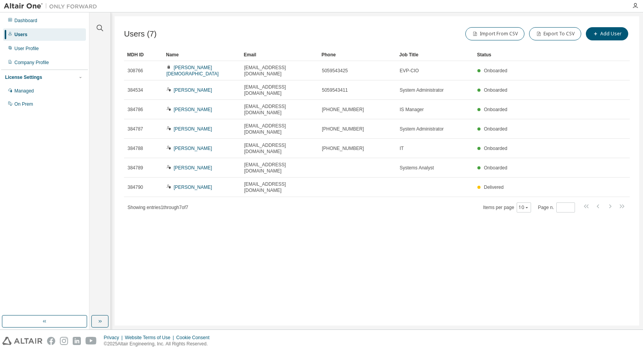
click at [23, 33] on div "Users" at bounding box center [20, 34] width 13 height 6
click at [20, 43] on div "User Profile" at bounding box center [44, 48] width 83 height 12
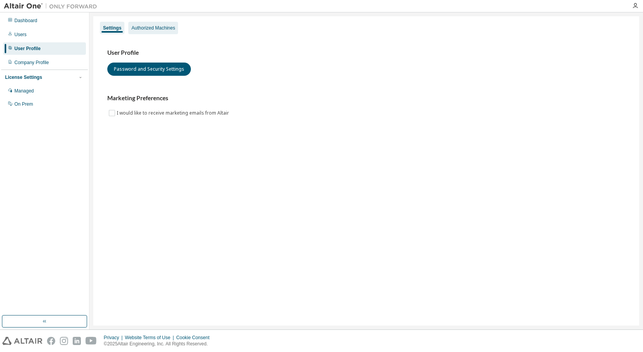
click at [163, 29] on div "Authorized Machines" at bounding box center [153, 28] width 44 height 6
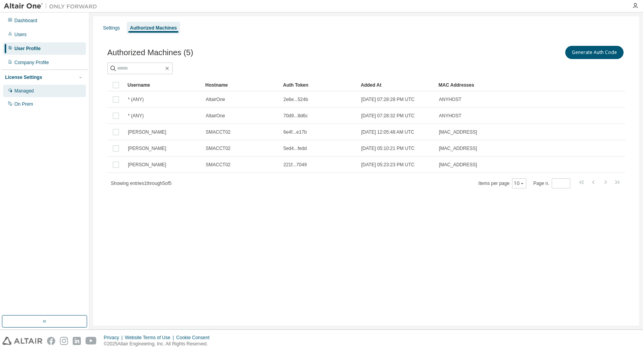
click at [17, 86] on div "Managed" at bounding box center [44, 91] width 83 height 12
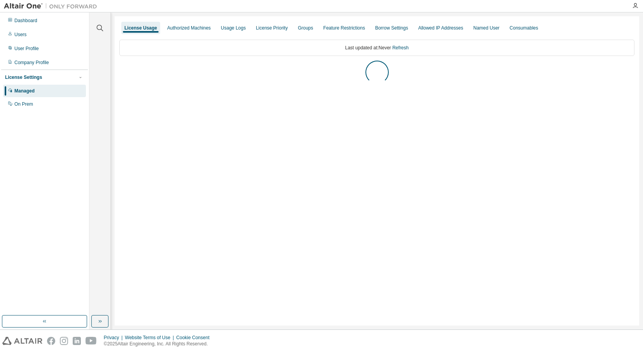
click at [18, 88] on div "Managed" at bounding box center [24, 91] width 20 height 6
click at [126, 67] on div "AU Data Analyst" at bounding box center [142, 69] width 36 height 6
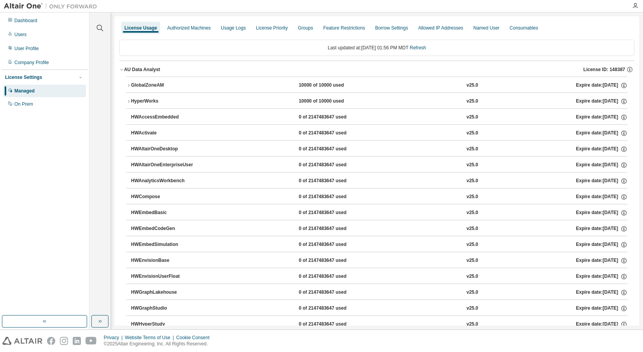
click at [120, 69] on icon "button" at bounding box center [121, 69] width 5 height 5
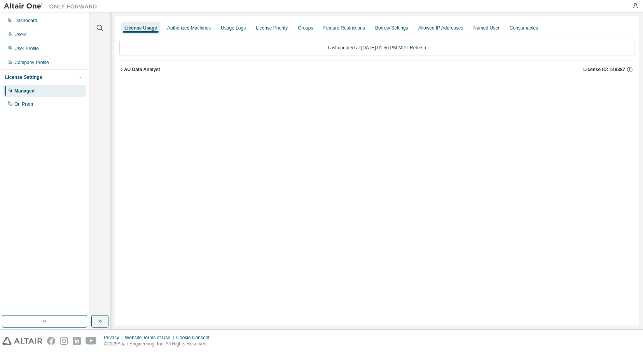
click at [120, 68] on icon "button" at bounding box center [121, 69] width 5 height 5
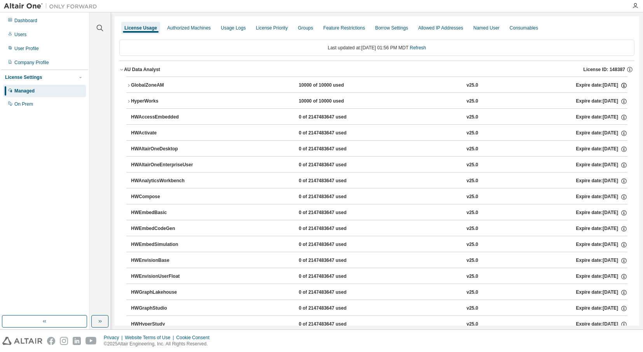
click at [621, 87] on icon "button" at bounding box center [623, 85] width 5 height 5
click at [621, 84] on icon "button" at bounding box center [623, 85] width 7 height 7
click at [620, 84] on icon "button" at bounding box center [623, 85] width 7 height 7
click at [128, 83] on button "GlobalZoneAM 10000 of 10000 used v25.0 Expire date: [DATE]" at bounding box center [376, 85] width 501 height 17
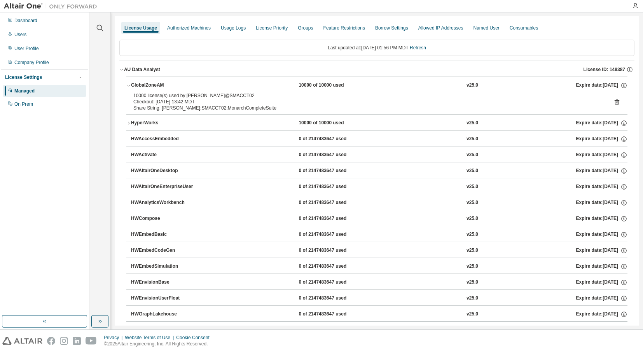
click at [614, 101] on icon at bounding box center [616, 102] width 5 height 6
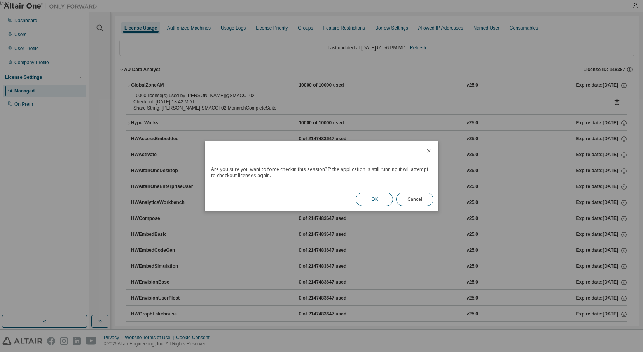
click at [366, 196] on button "OK" at bounding box center [374, 199] width 37 height 13
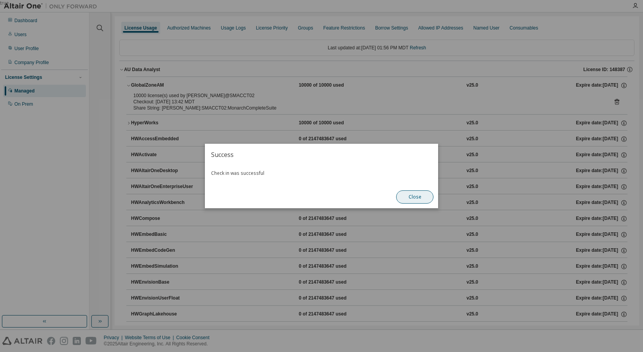
click at [407, 197] on button "Close" at bounding box center [414, 196] width 37 height 13
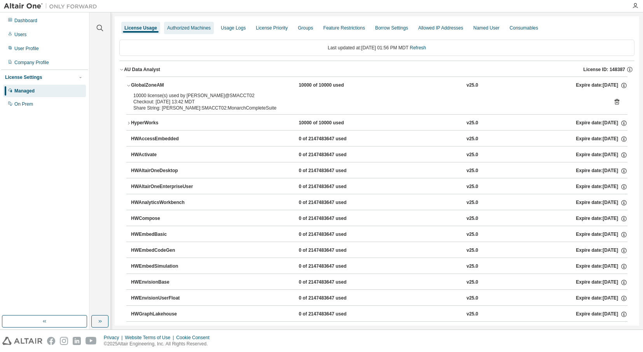
click at [168, 23] on div "Authorized Machines" at bounding box center [189, 28] width 50 height 12
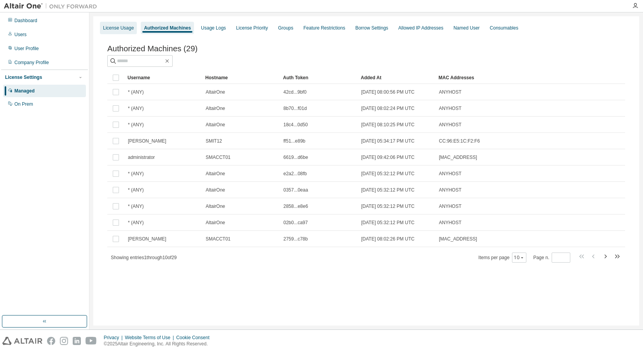
click at [131, 28] on div "License Usage" at bounding box center [118, 28] width 31 height 6
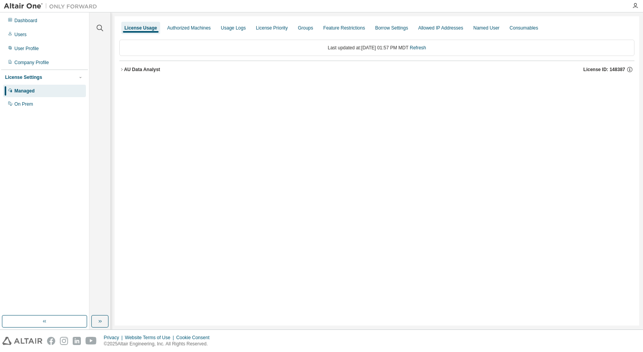
click at [146, 70] on div "AU Data Analyst" at bounding box center [142, 69] width 36 height 6
